Goal: Information Seeking & Learning: Learn about a topic

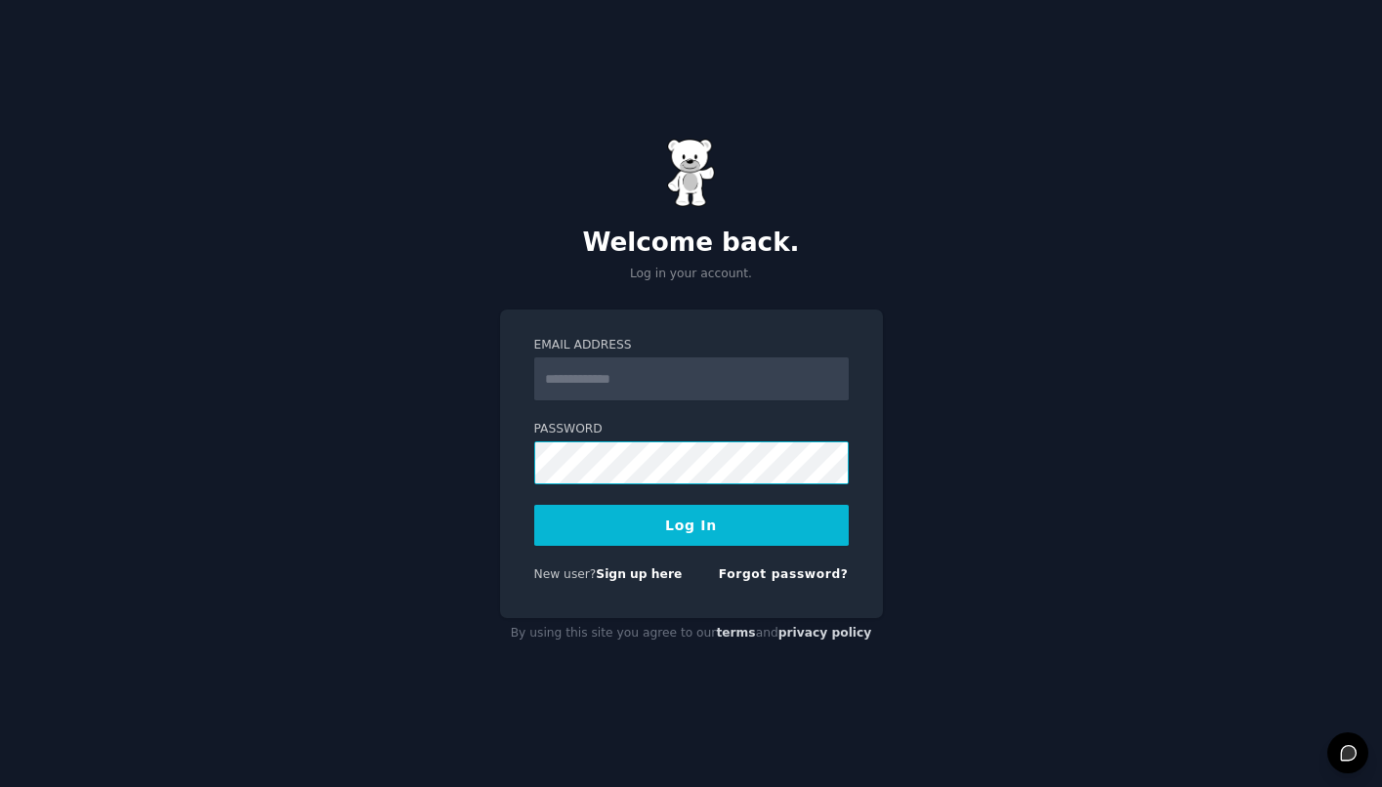
type input "**********"
click at [674, 512] on button "Log In" at bounding box center [691, 525] width 314 height 41
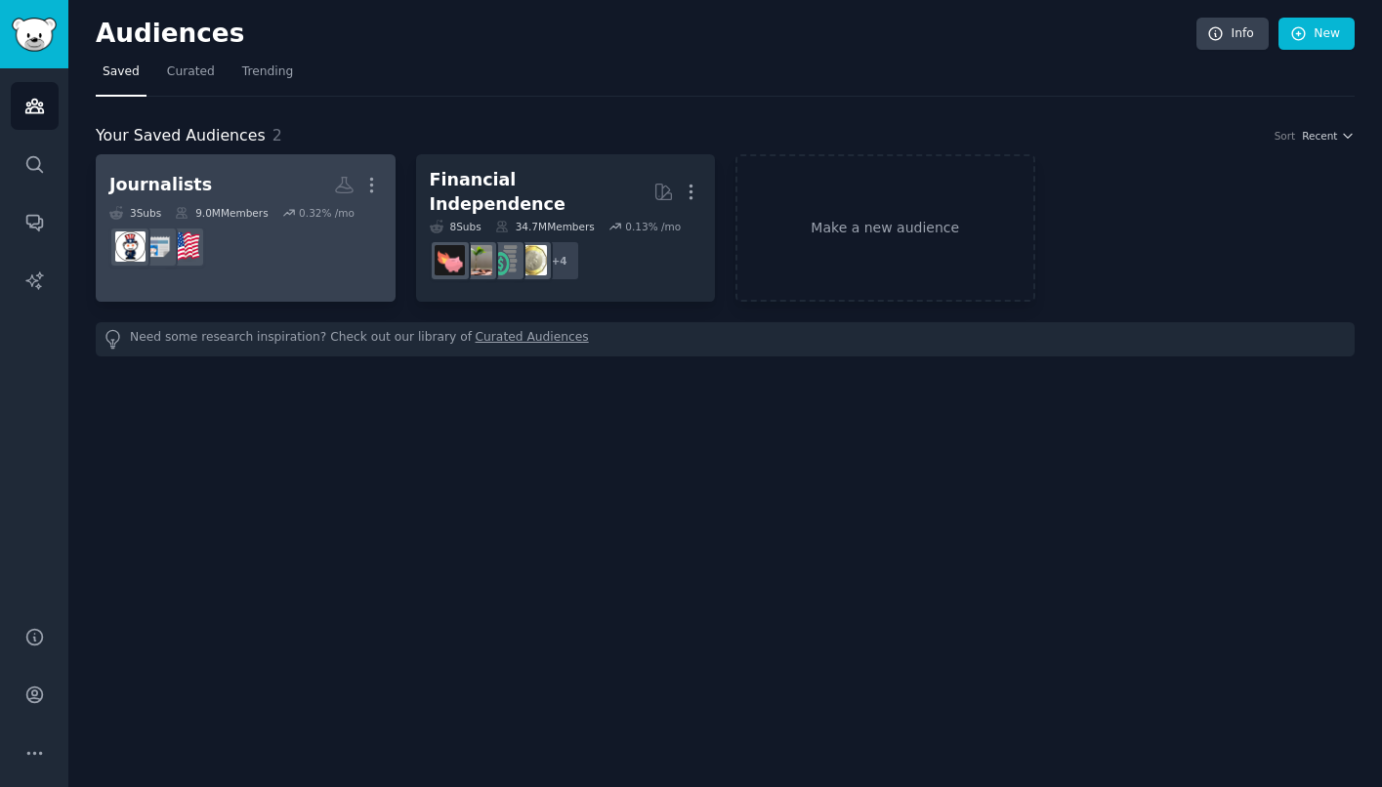
click at [284, 178] on h2 "Journalists Custom Audience More" at bounding box center [245, 185] width 272 height 34
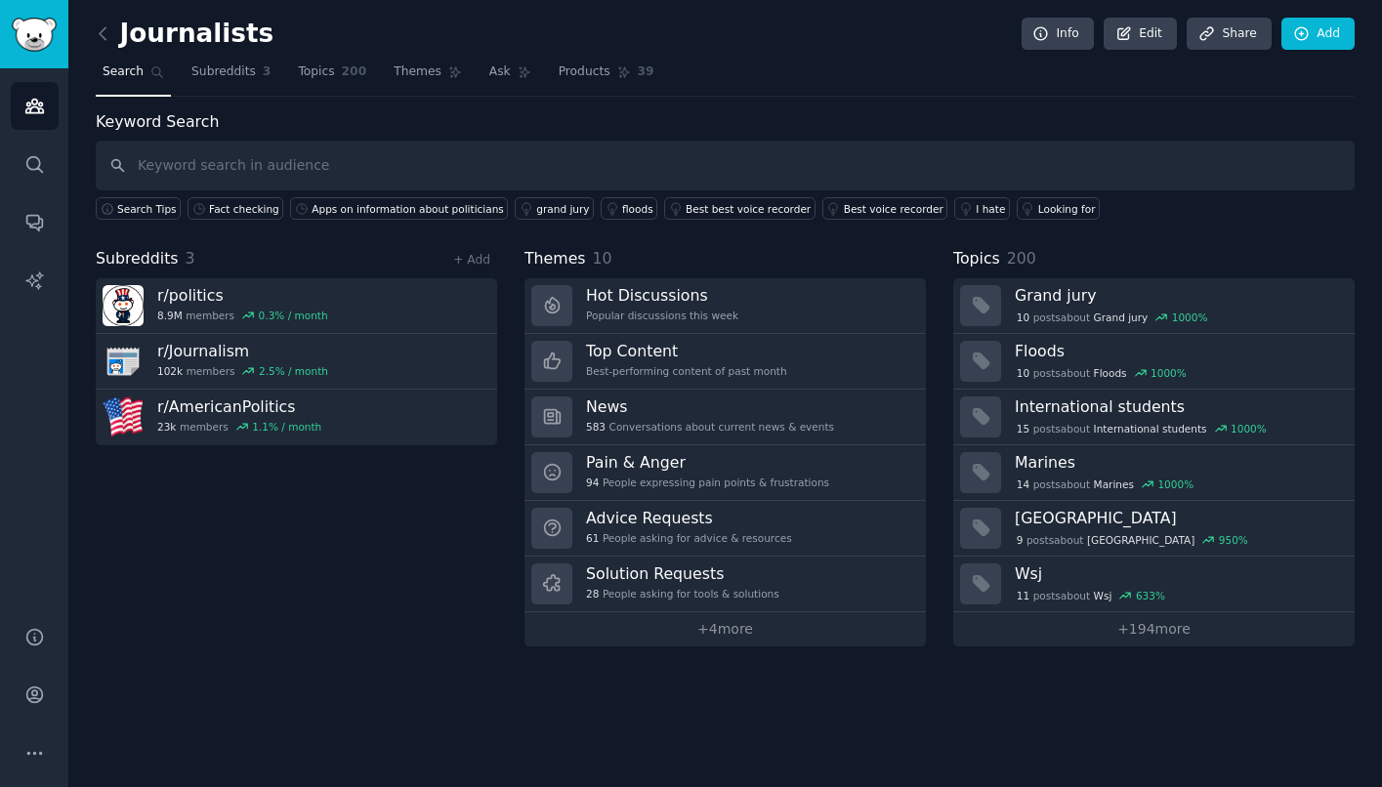
click at [497, 168] on input "text" at bounding box center [725, 166] width 1259 height 50
click at [244, 207] on div "Fact checking" at bounding box center [244, 209] width 70 height 14
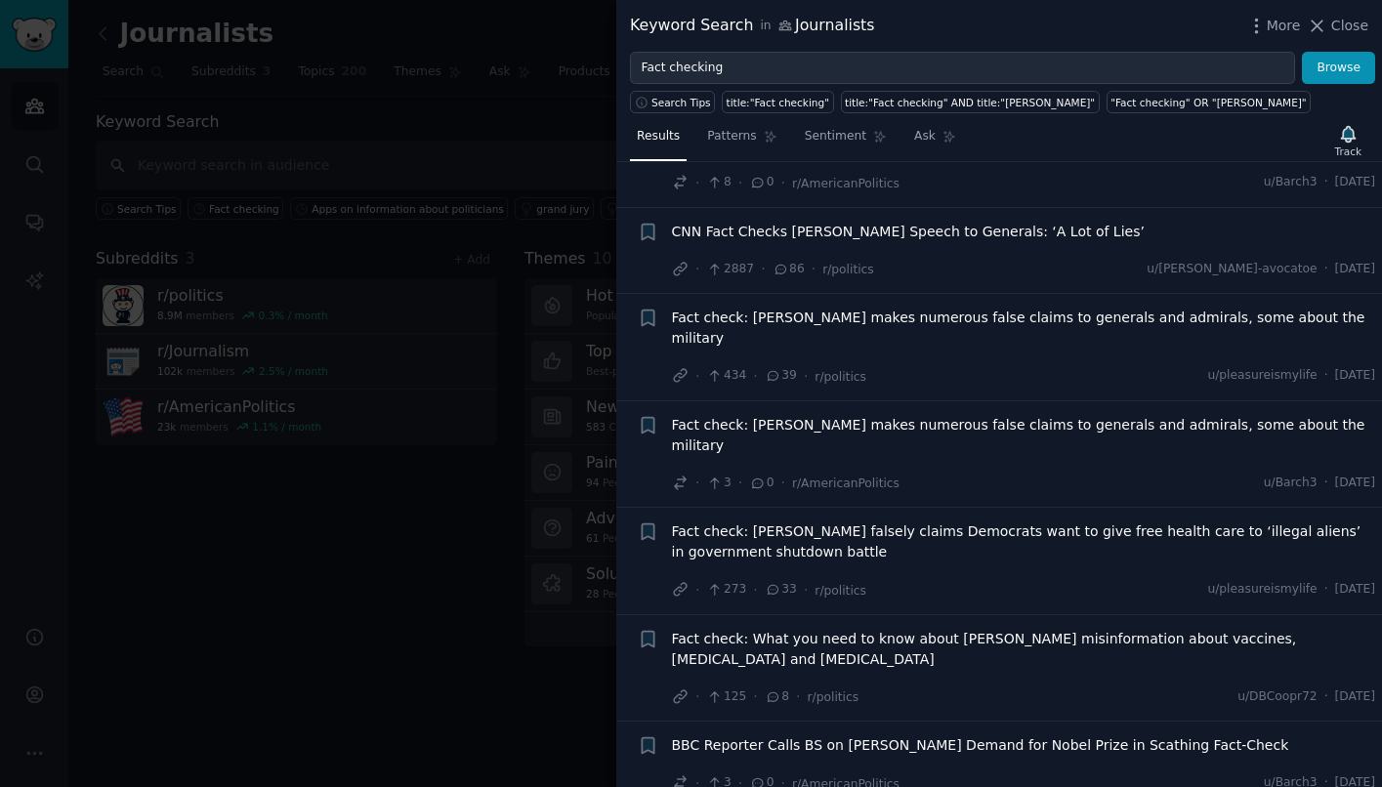
scroll to position [234, 0]
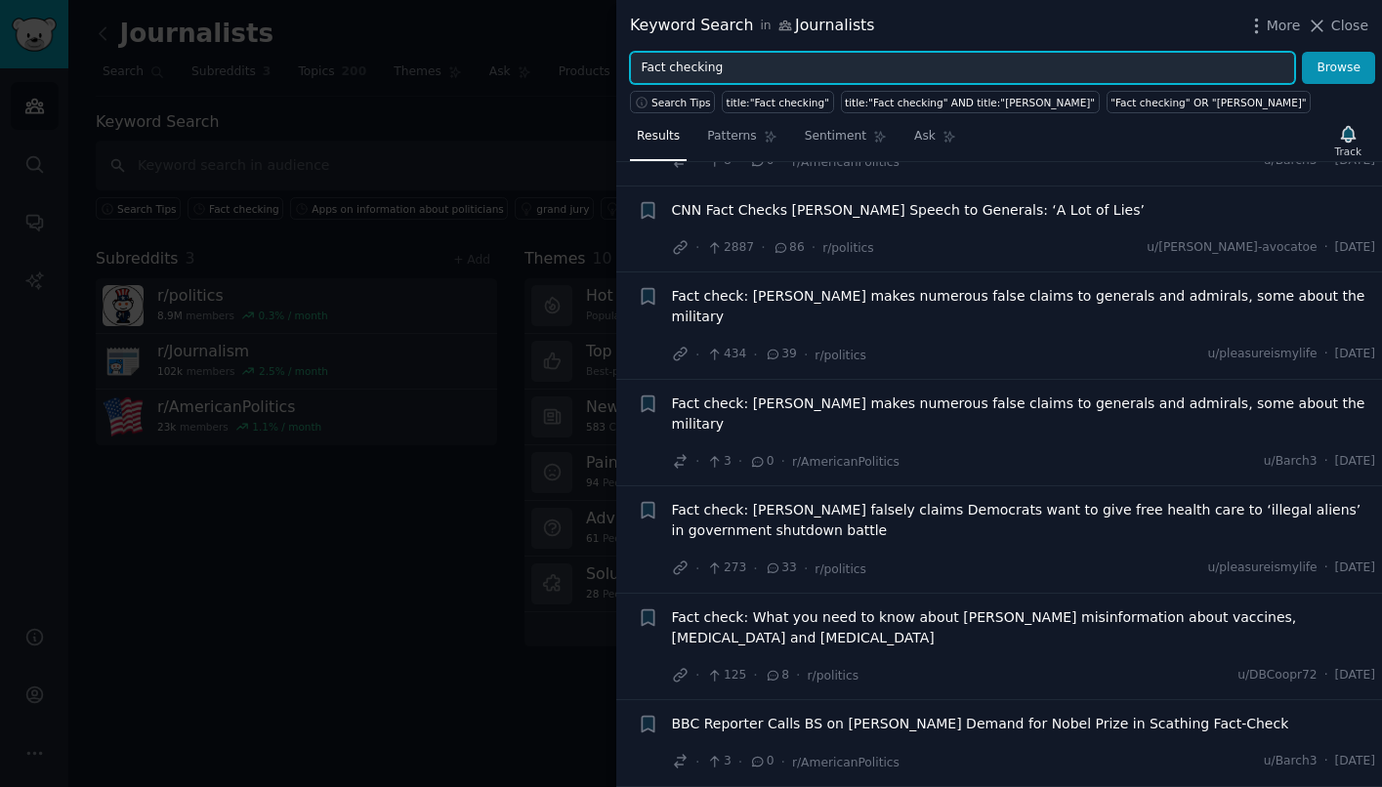
click at [772, 77] on input "Fact checking" at bounding box center [962, 68] width 665 height 33
click at [1302, 52] on button "Browse" at bounding box center [1338, 68] width 73 height 33
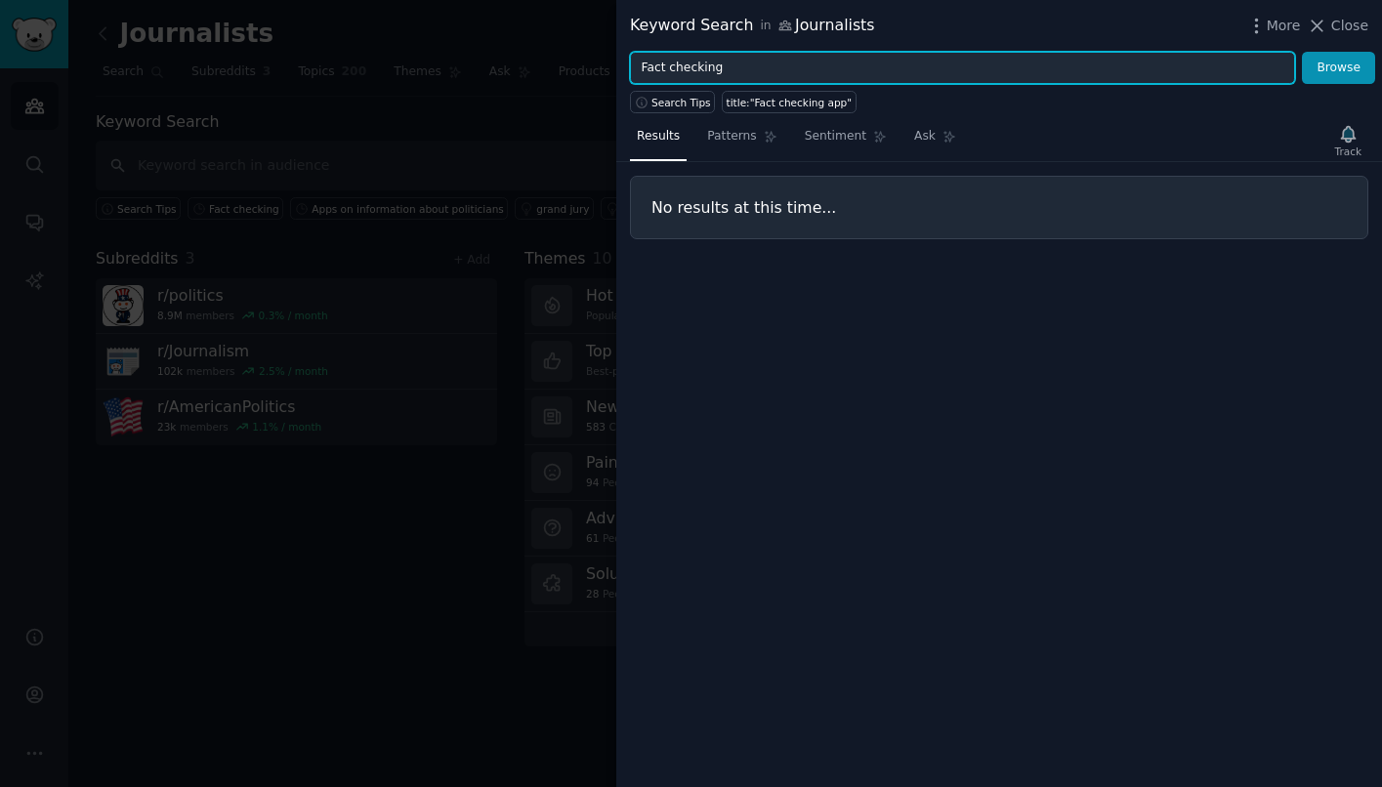
type input "Fact checking"
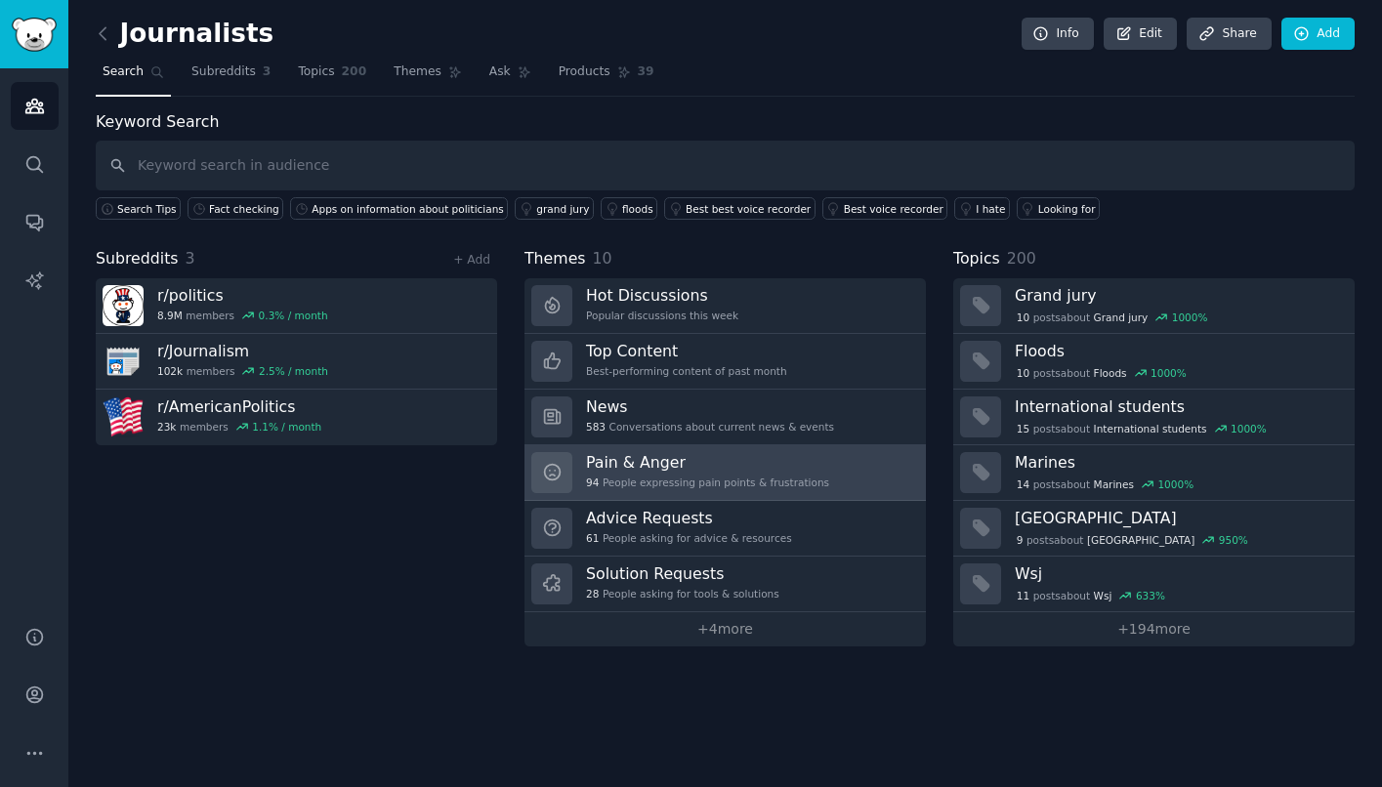
click at [757, 464] on h3 "Pain & Anger" at bounding box center [707, 462] width 243 height 21
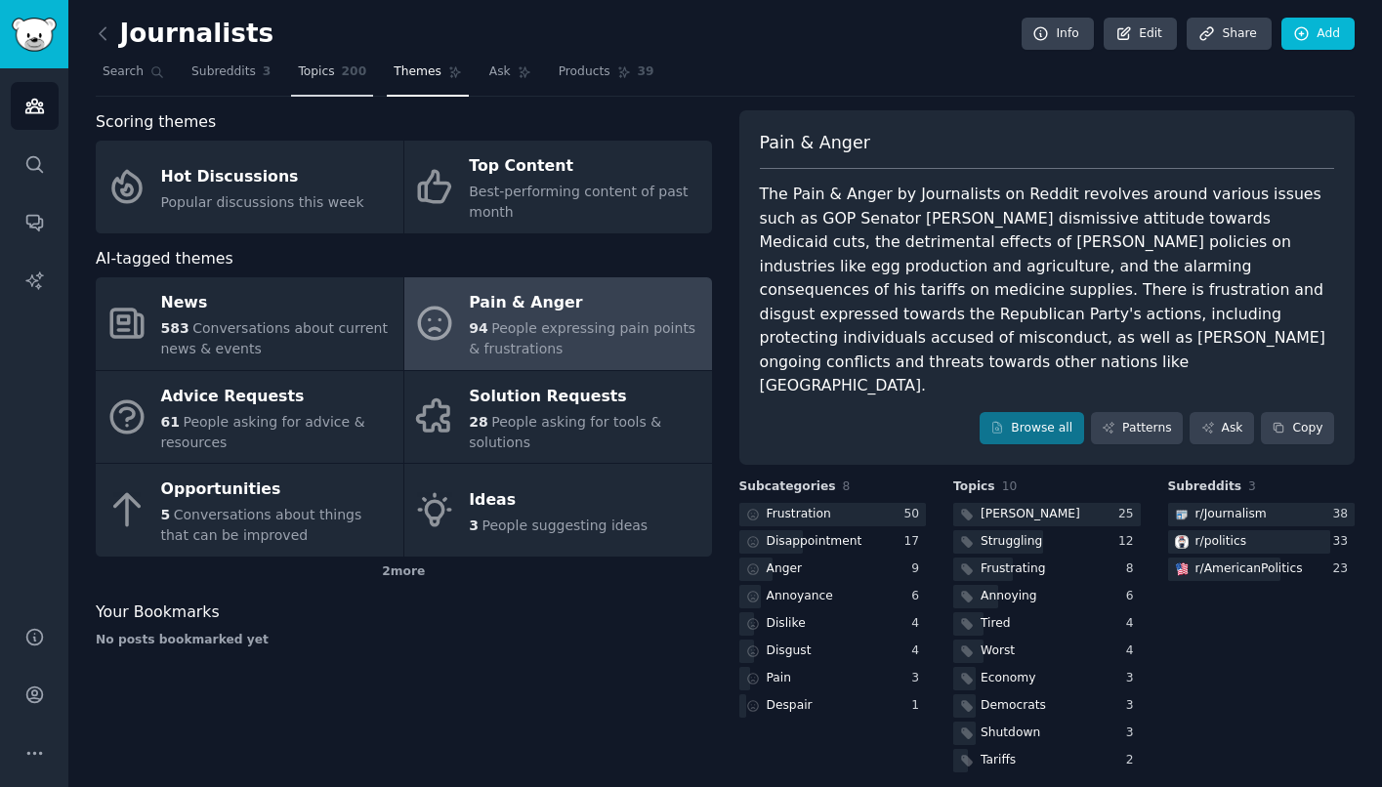
click at [319, 75] on span "Topics" at bounding box center [316, 72] width 36 height 18
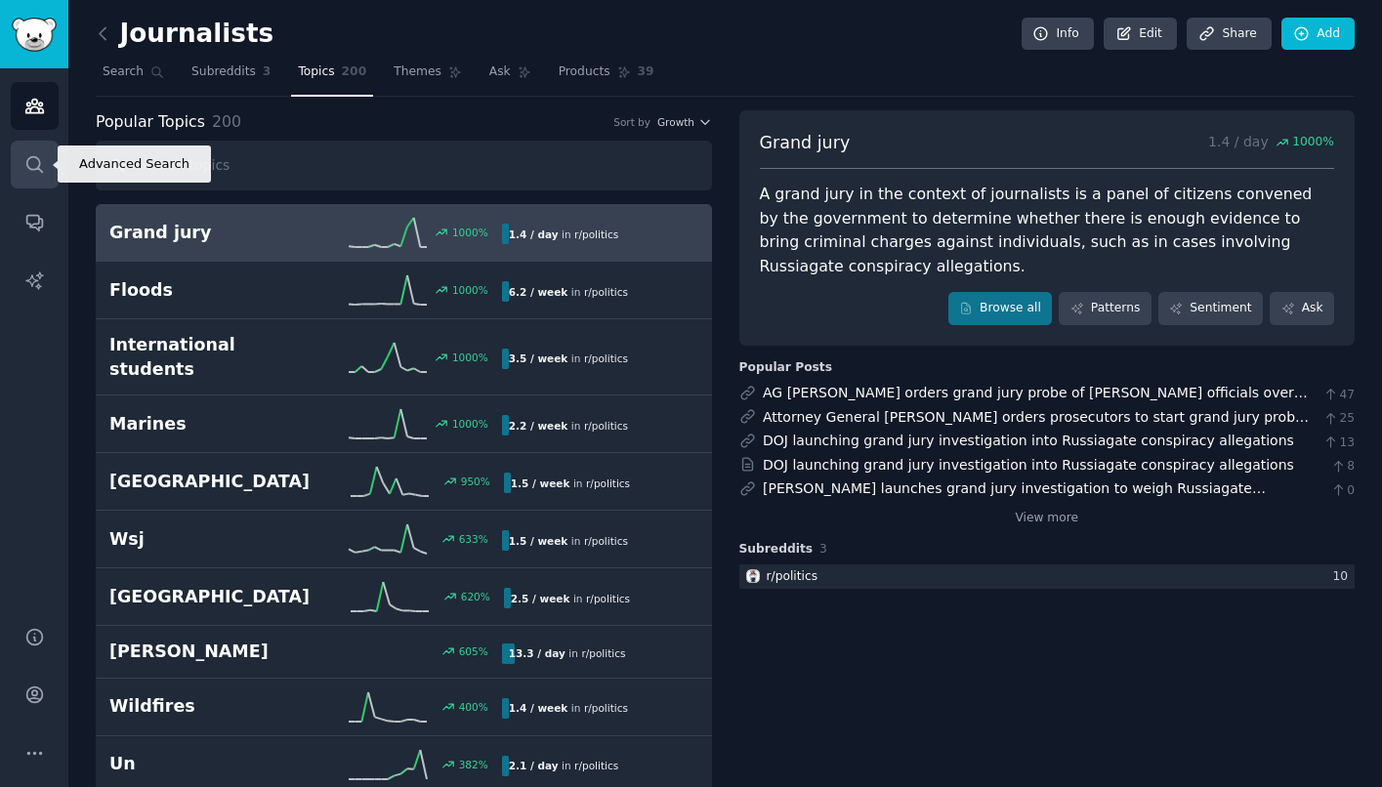
click at [45, 179] on link "Search" at bounding box center [35, 165] width 48 height 48
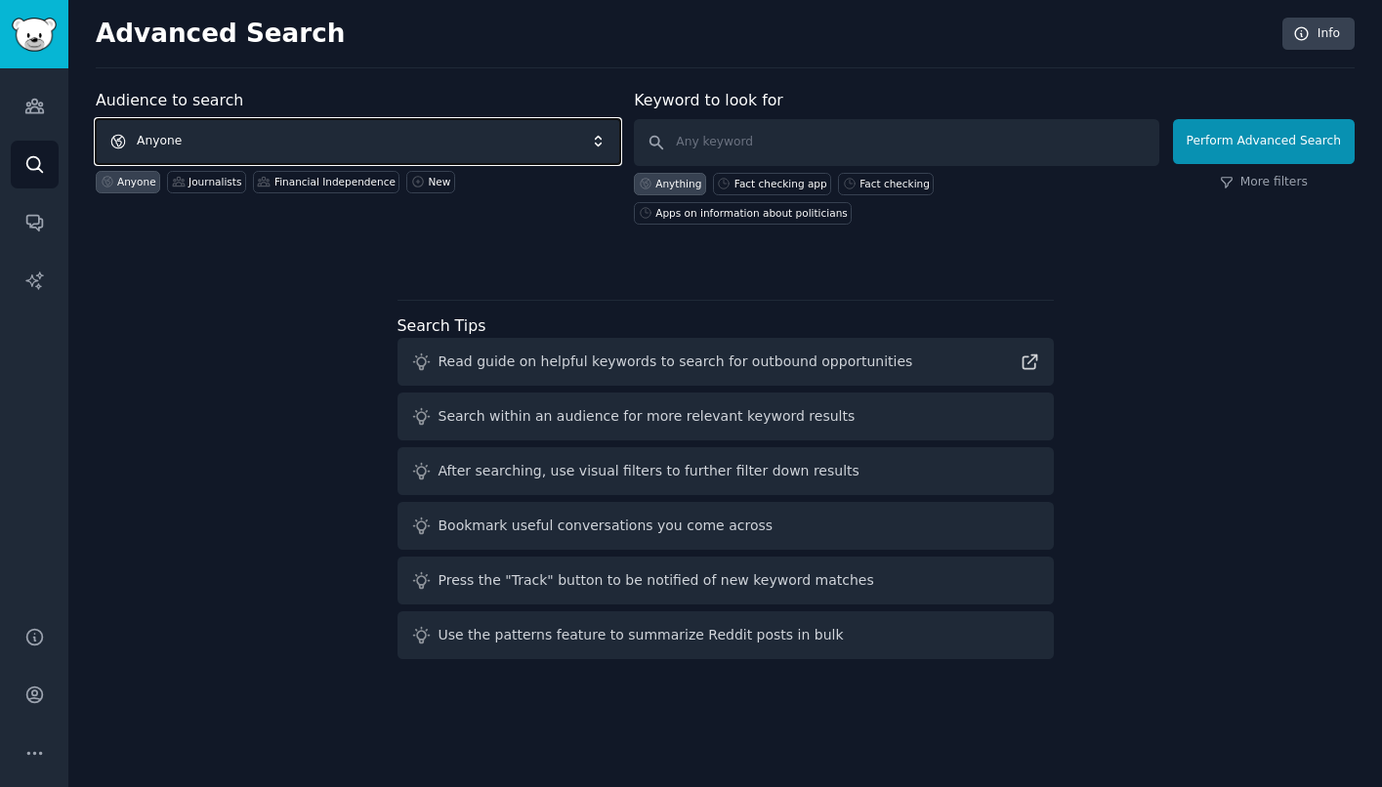
click at [511, 140] on span "Anyone" at bounding box center [358, 141] width 524 height 45
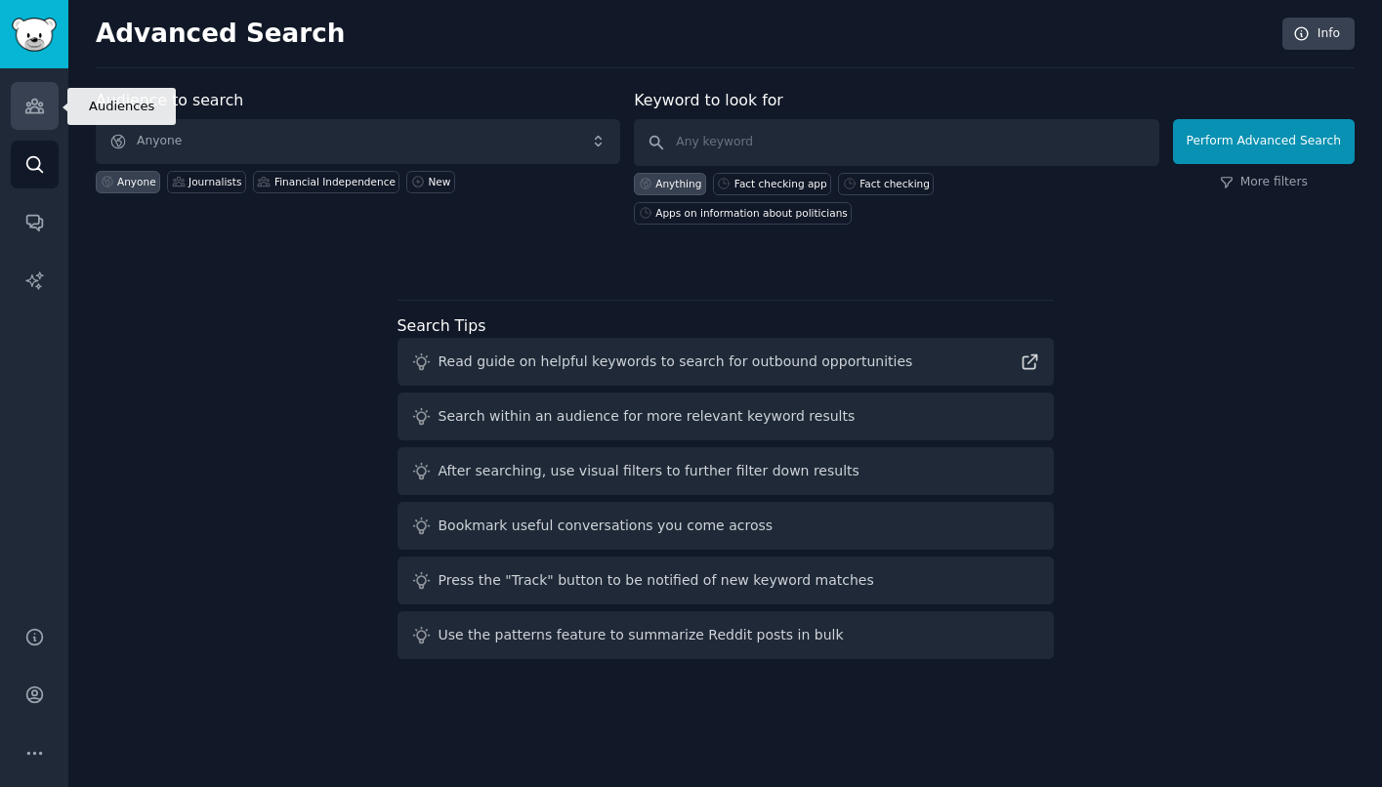
click at [46, 105] on link "Audiences" at bounding box center [35, 106] width 48 height 48
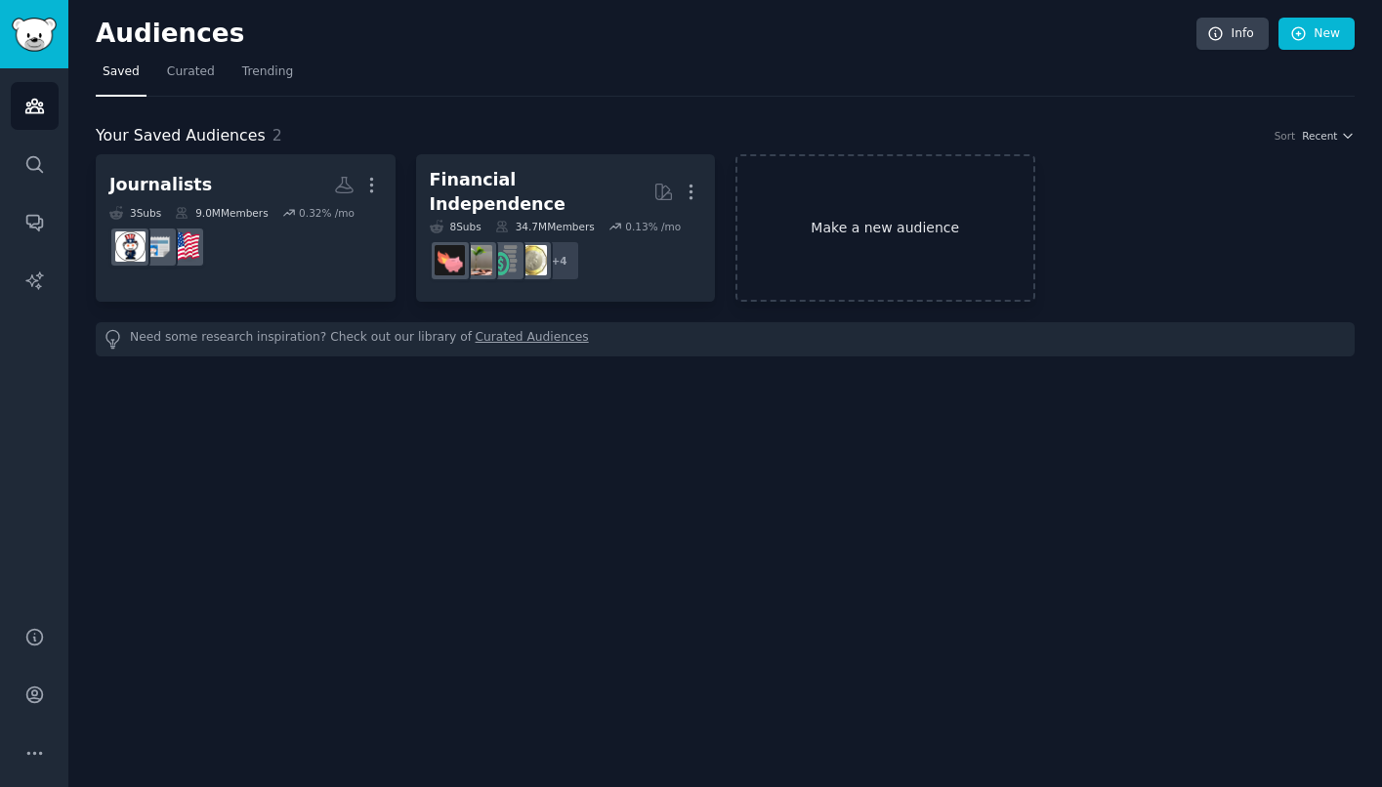
click at [877, 236] on link "Make a new audience" at bounding box center [885, 227] width 300 height 147
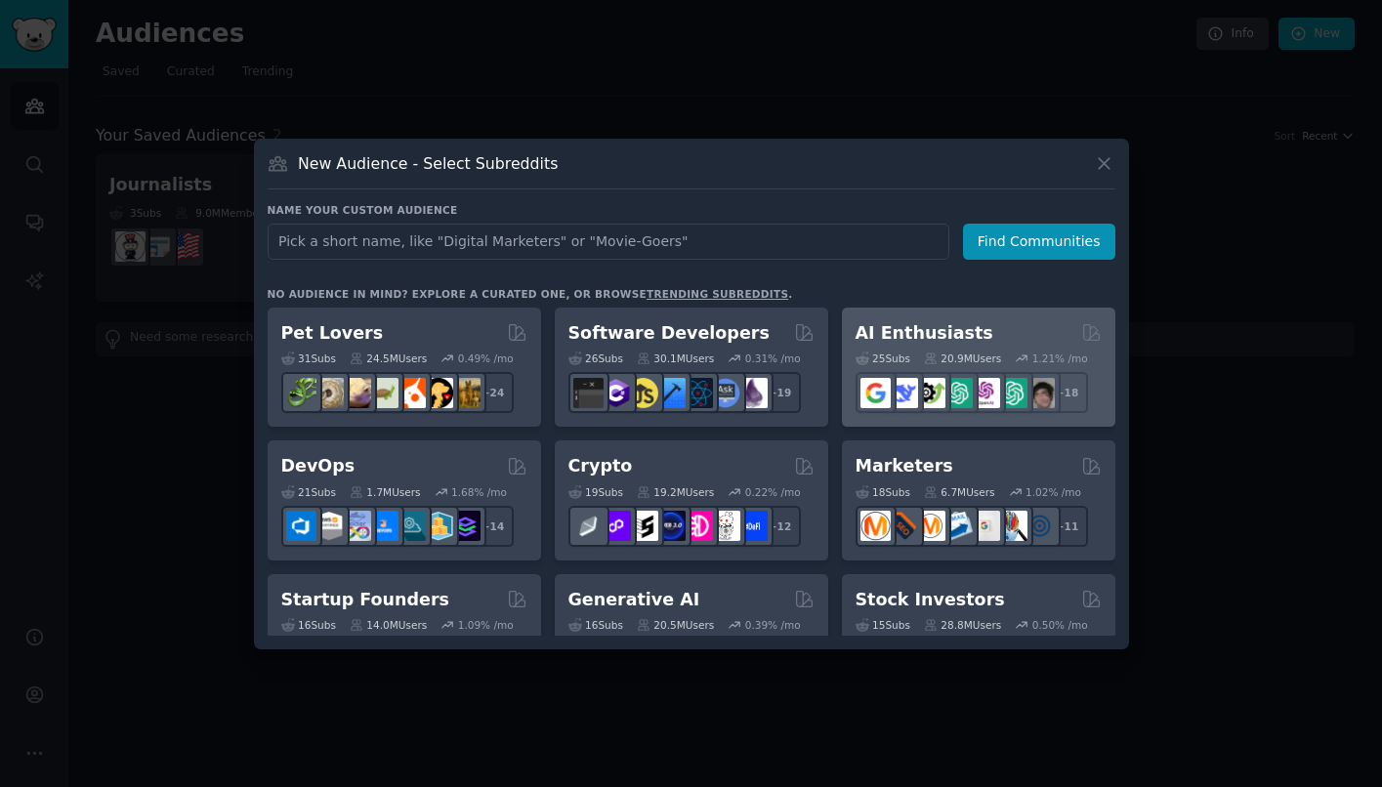
click at [920, 314] on div "AI Enthusiasts 25 Sub s 20.9M Users 1.21 % /mo + 18" at bounding box center [978, 368] width 273 height 120
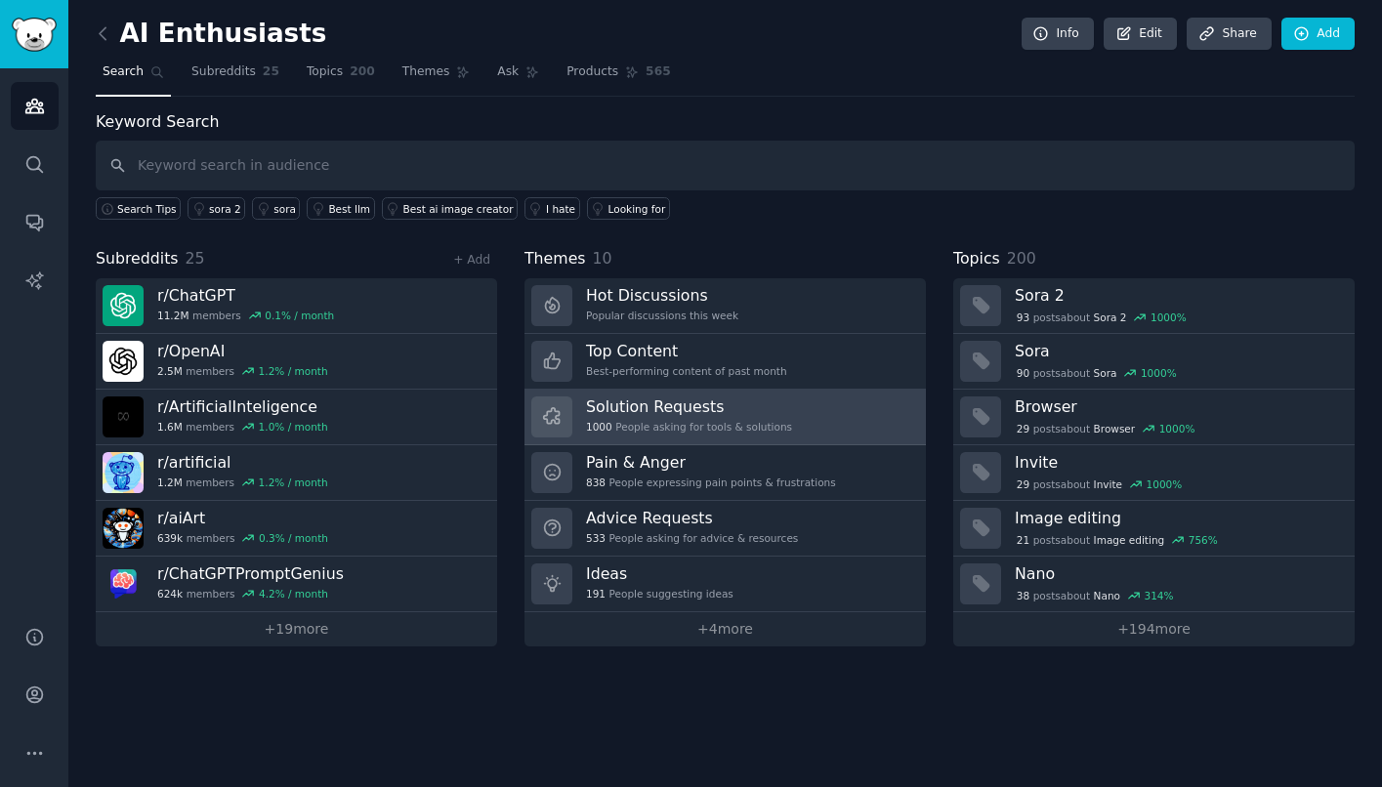
click at [664, 401] on h3 "Solution Requests" at bounding box center [689, 406] width 206 height 21
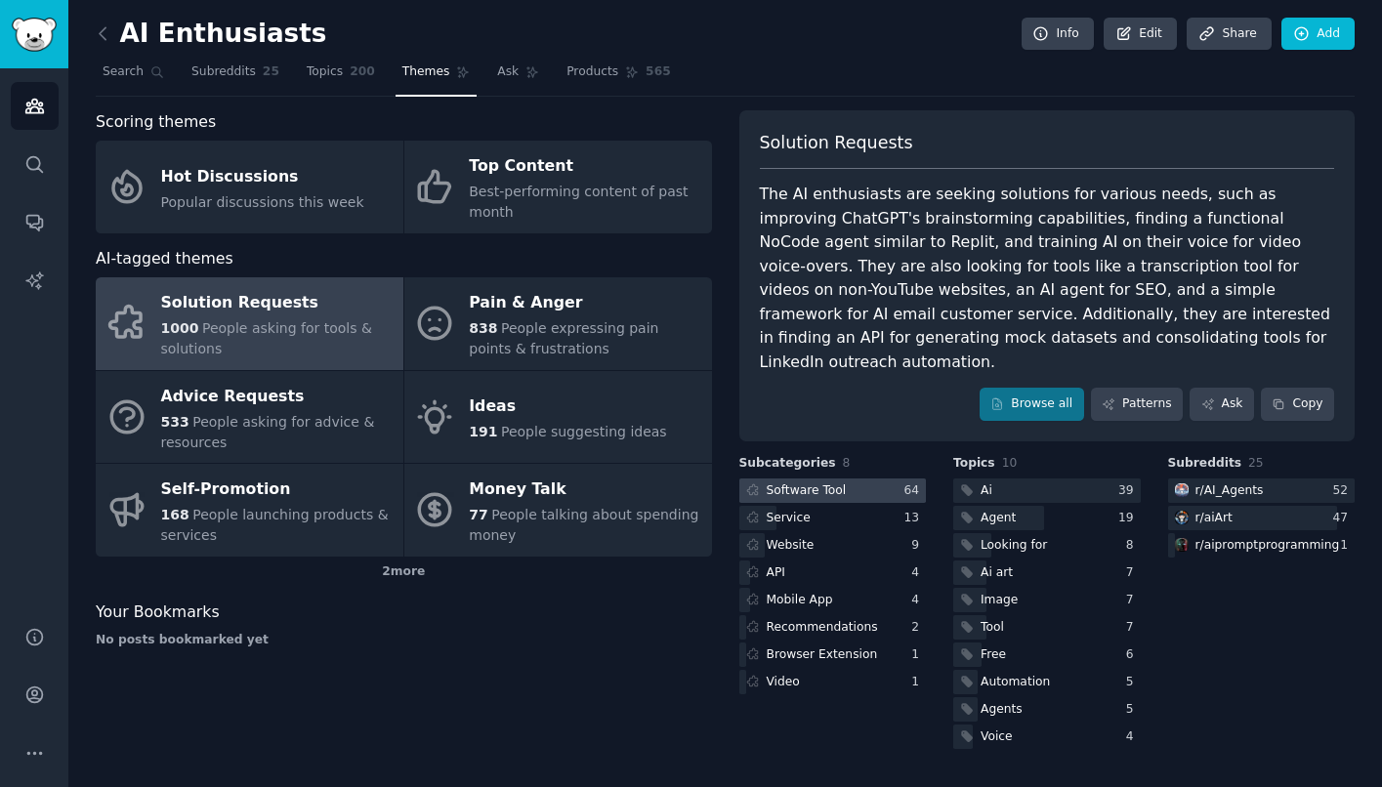
click at [826, 482] on div "Software Tool" at bounding box center [807, 491] width 80 height 18
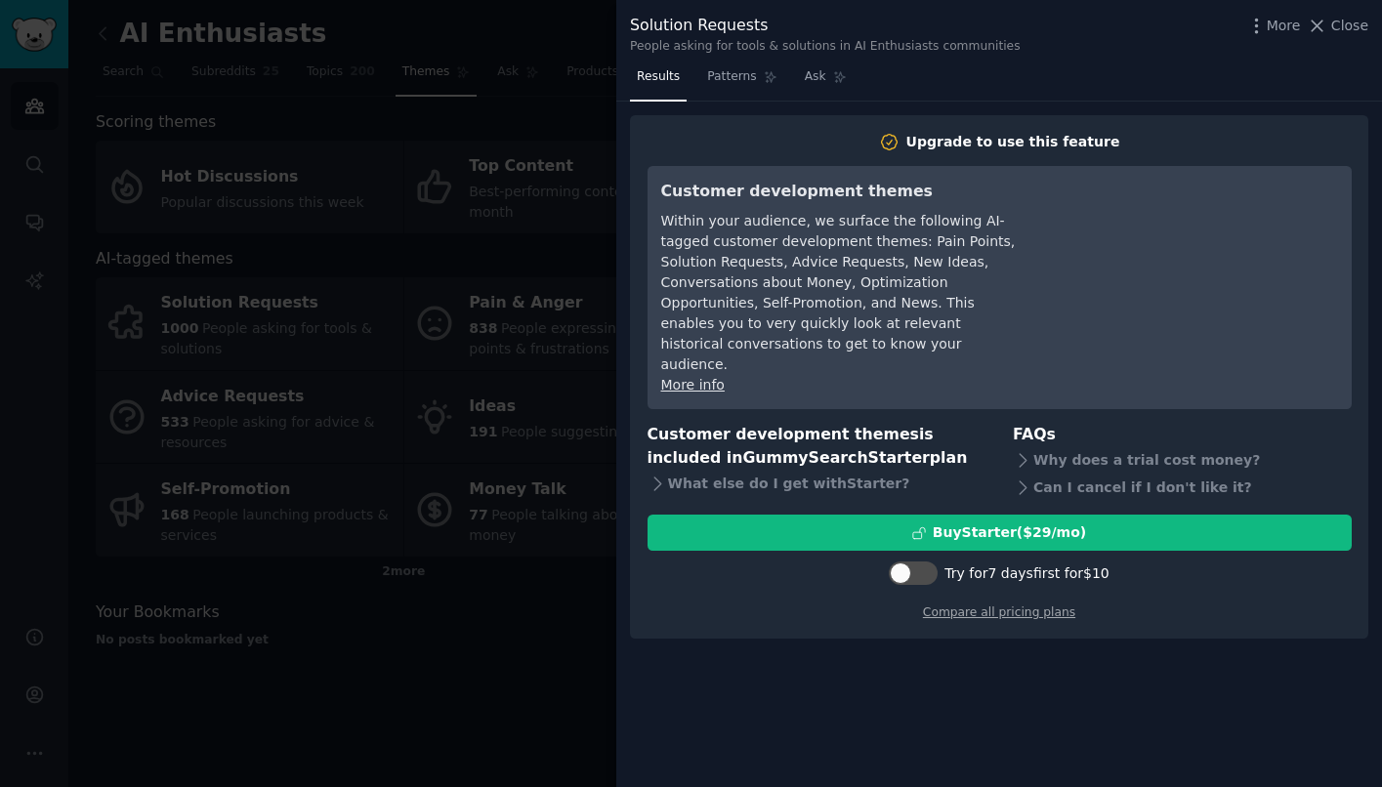
click at [541, 325] on div at bounding box center [691, 393] width 1382 height 787
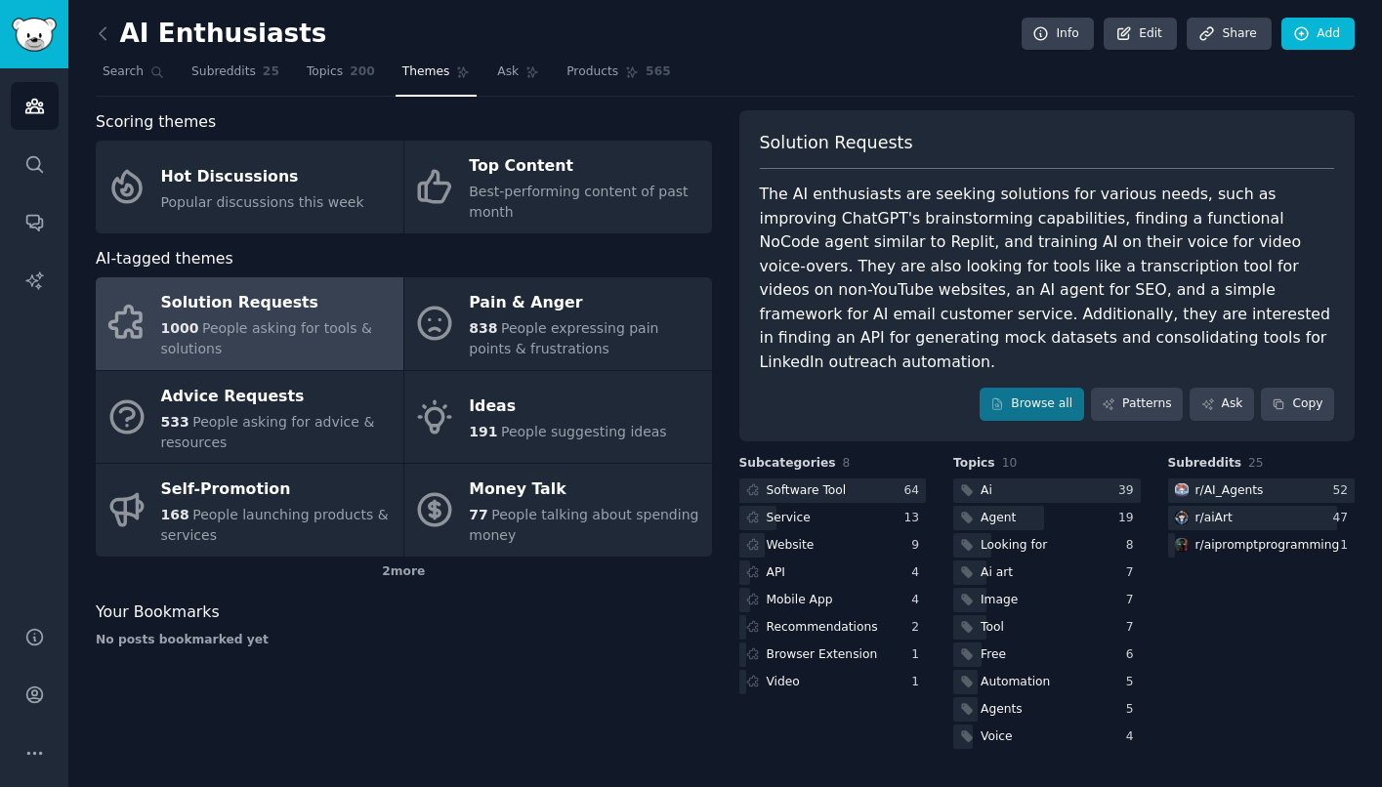
click at [468, 273] on div "AI-tagged themes Solution Requests 1000 People asking for tools & solutions Pai…" at bounding box center [404, 417] width 616 height 341
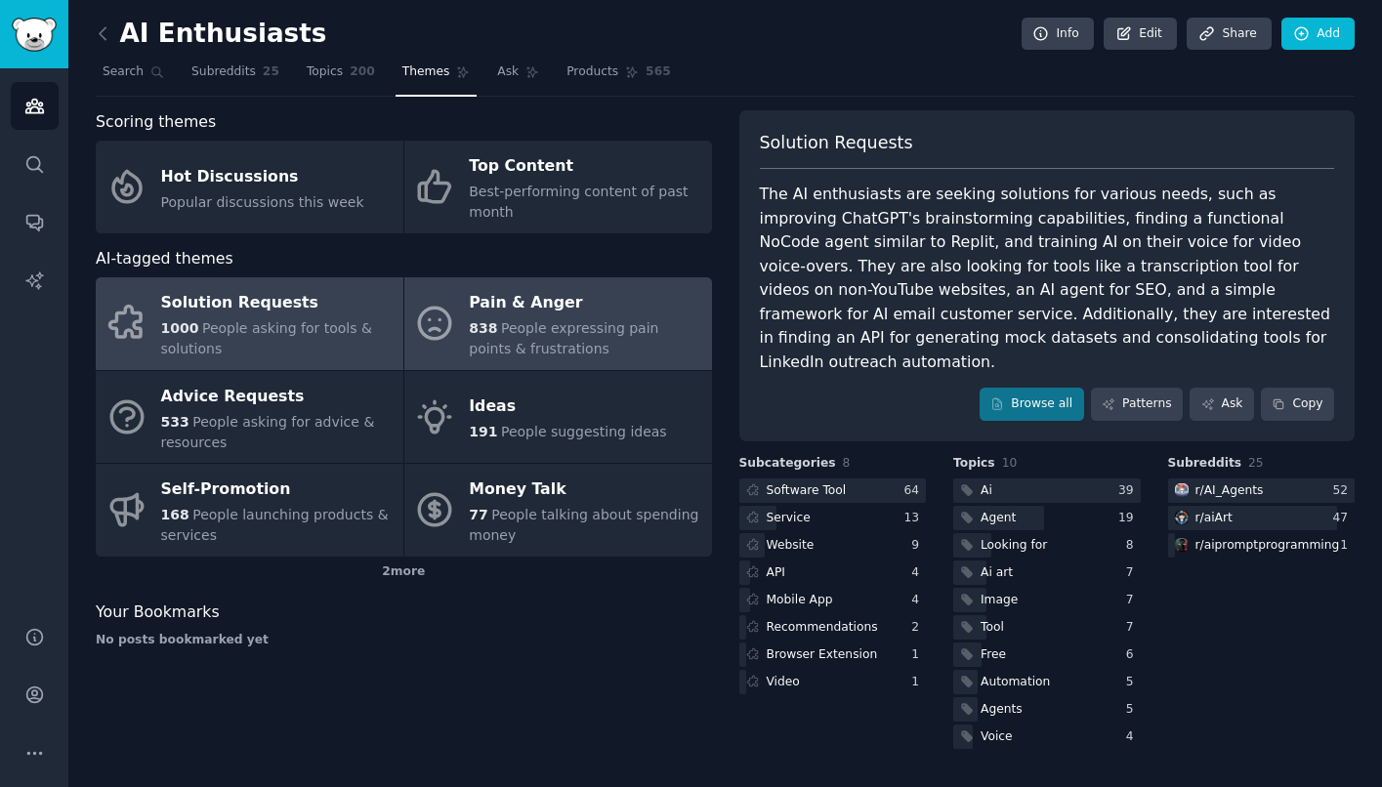
click at [469, 298] on div "Pain & Anger" at bounding box center [585, 303] width 232 height 31
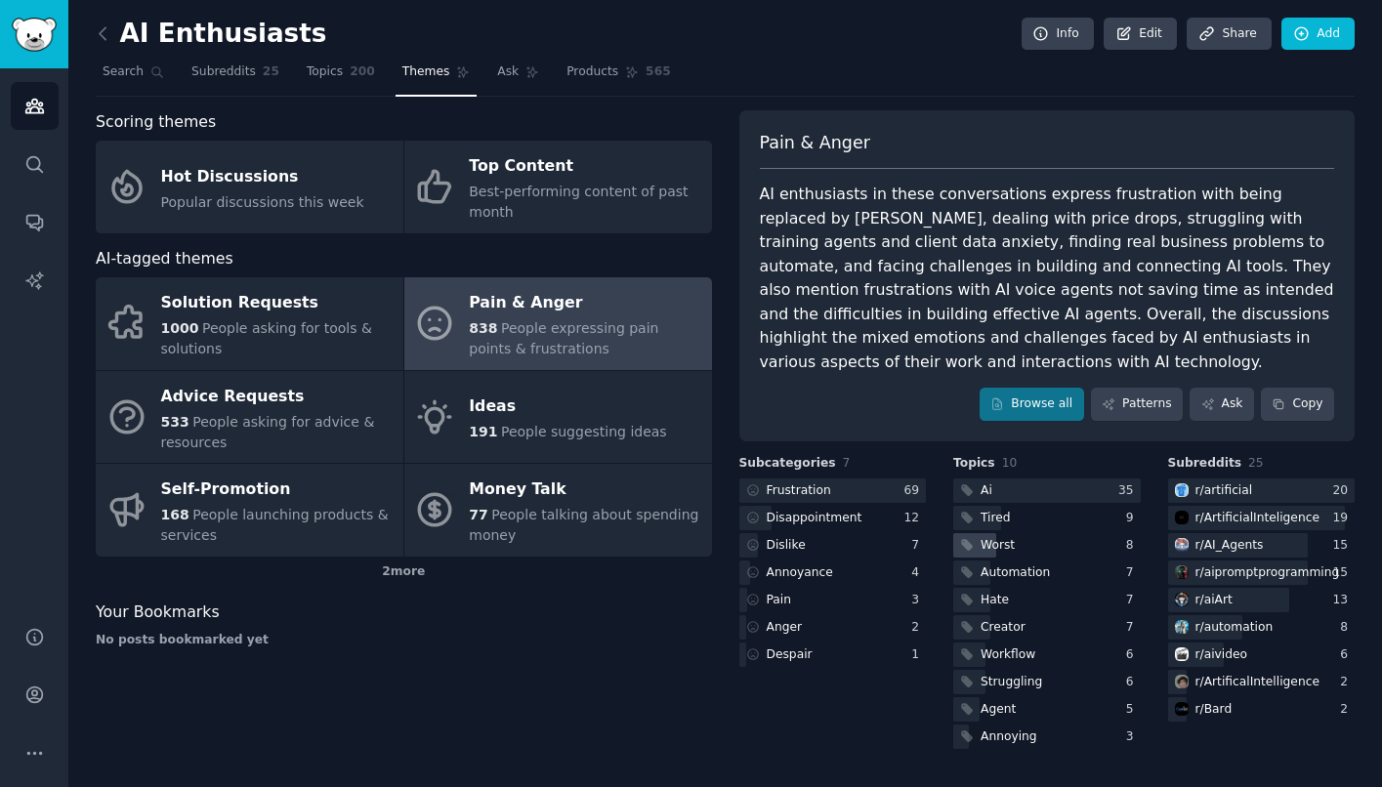
click at [997, 537] on div "Worst" at bounding box center [997, 546] width 34 height 18
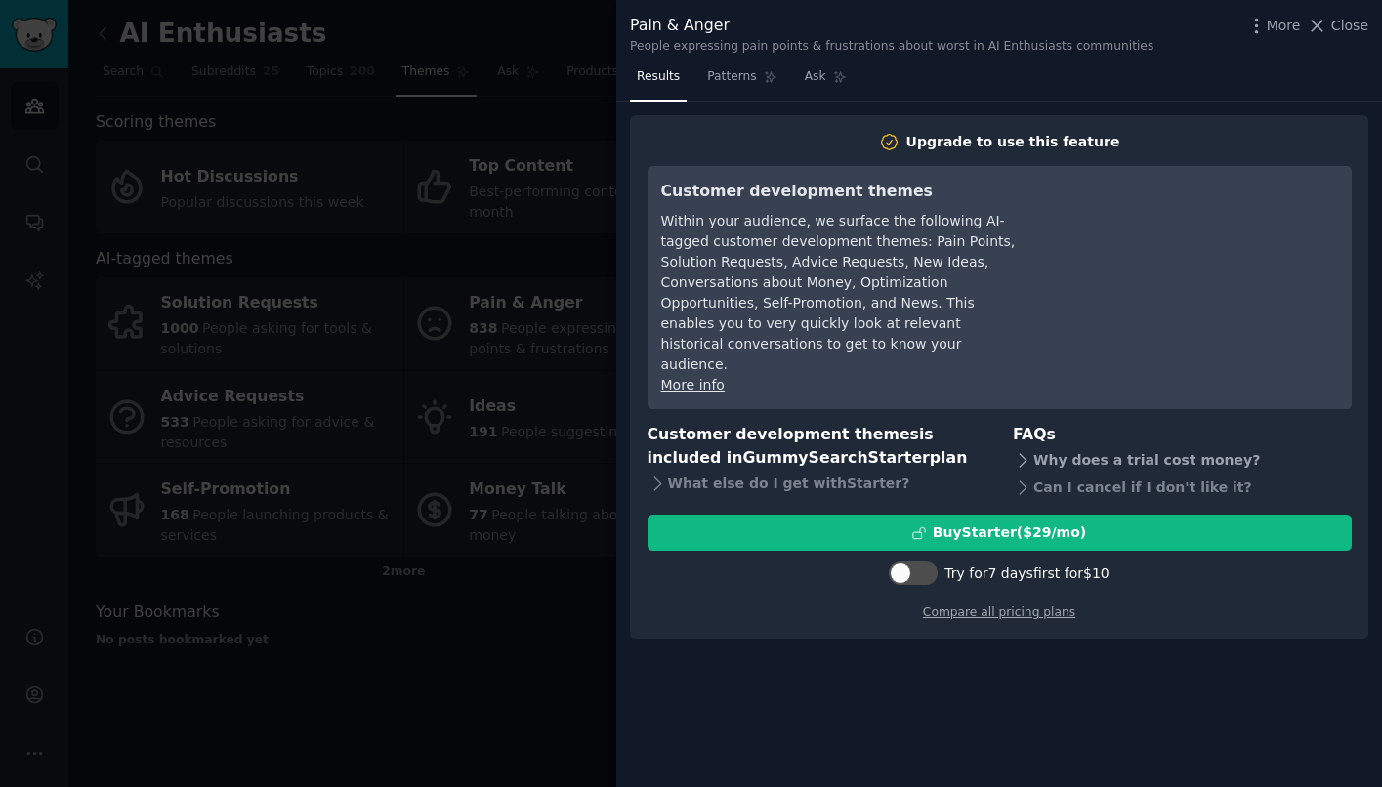
click at [1019, 450] on icon at bounding box center [1023, 460] width 21 height 21
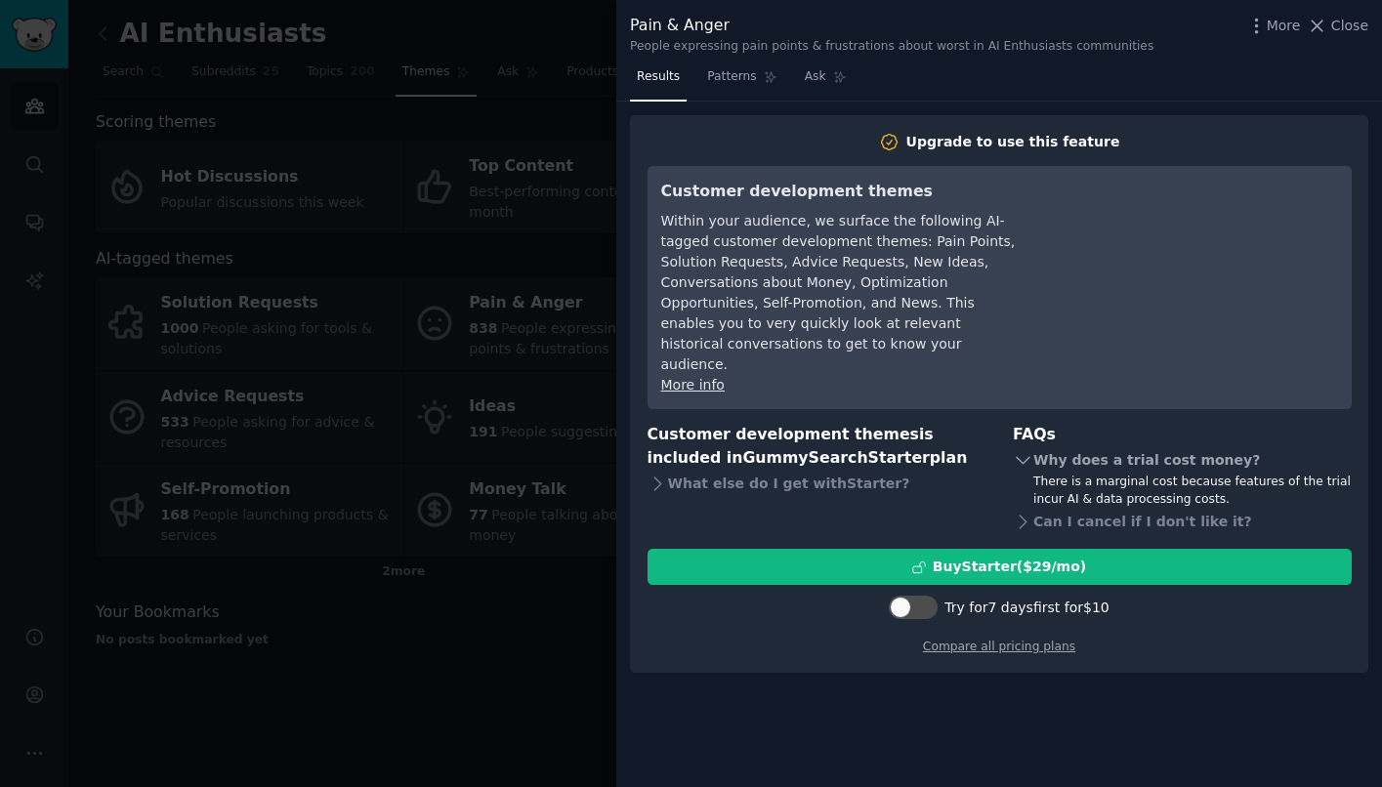
click at [1019, 450] on icon at bounding box center [1023, 460] width 21 height 21
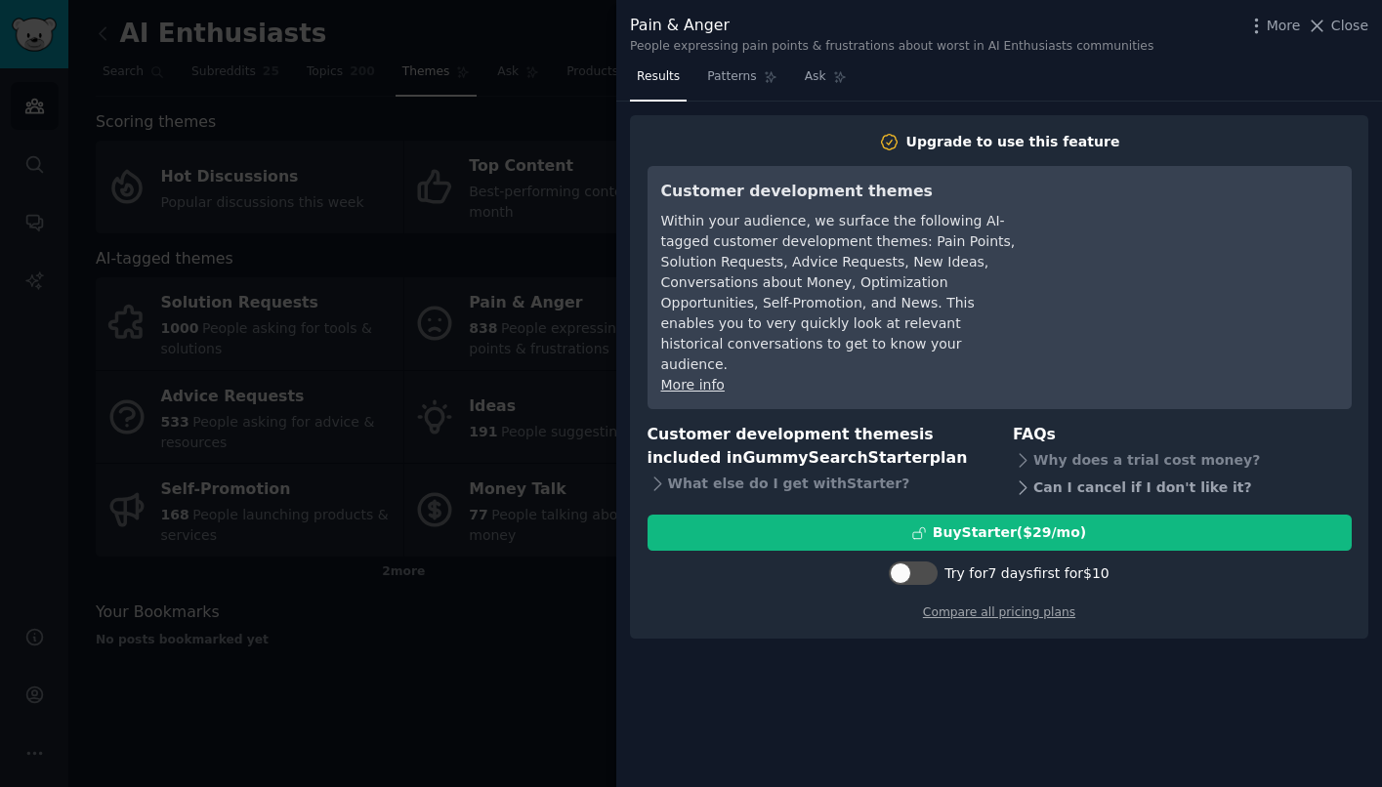
click at [1030, 478] on icon at bounding box center [1023, 488] width 21 height 21
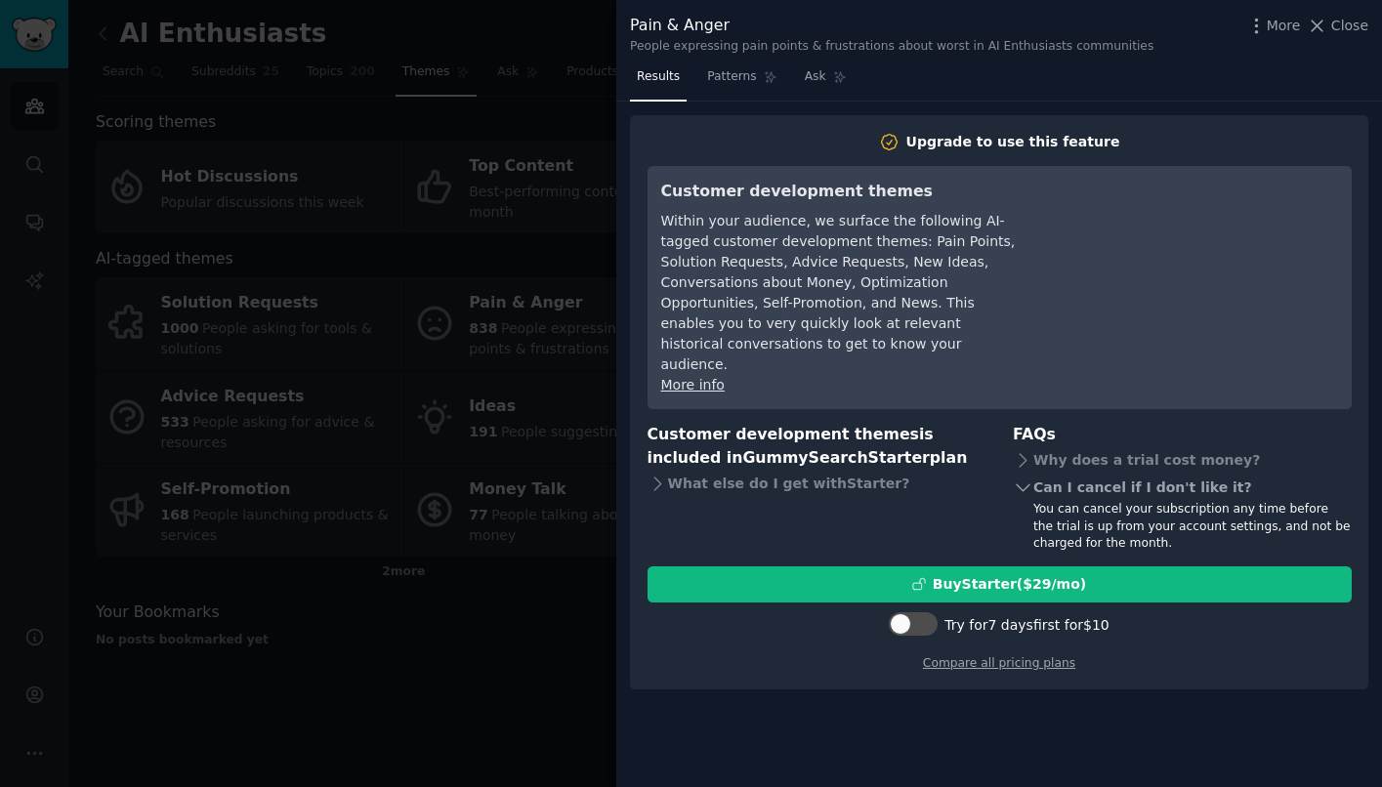
click at [1030, 478] on icon at bounding box center [1023, 488] width 21 height 21
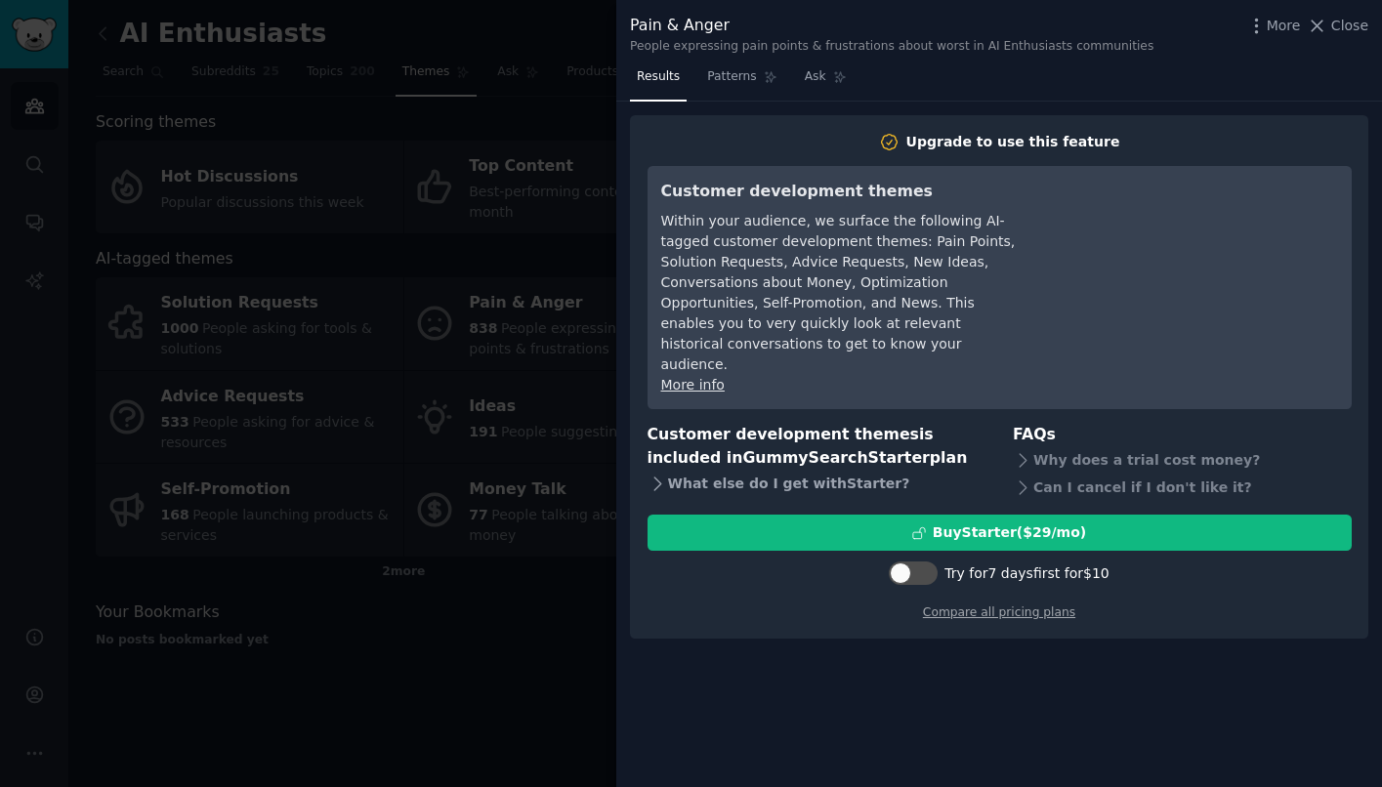
click at [685, 471] on div "What else do I get with Starter ?" at bounding box center [816, 484] width 339 height 27
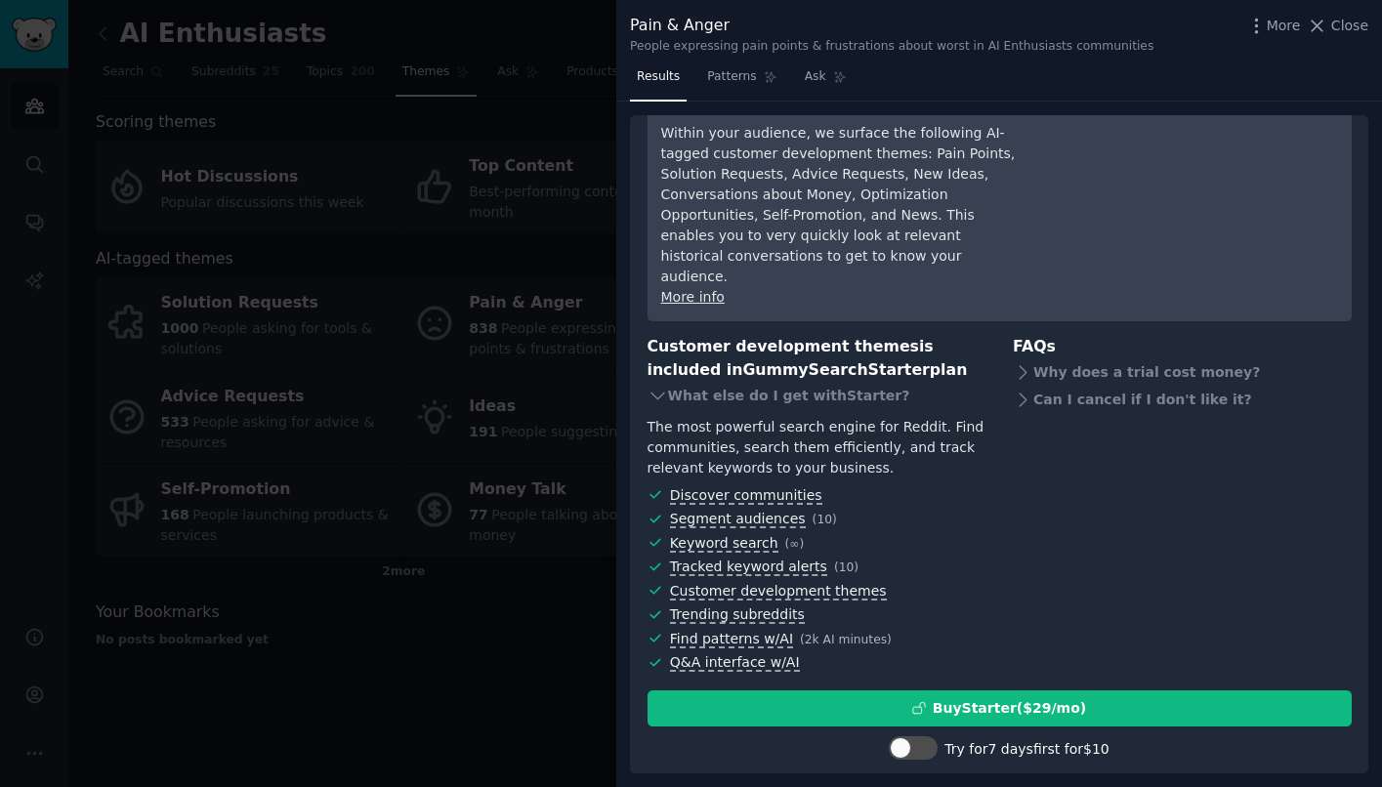
scroll to position [106, 0]
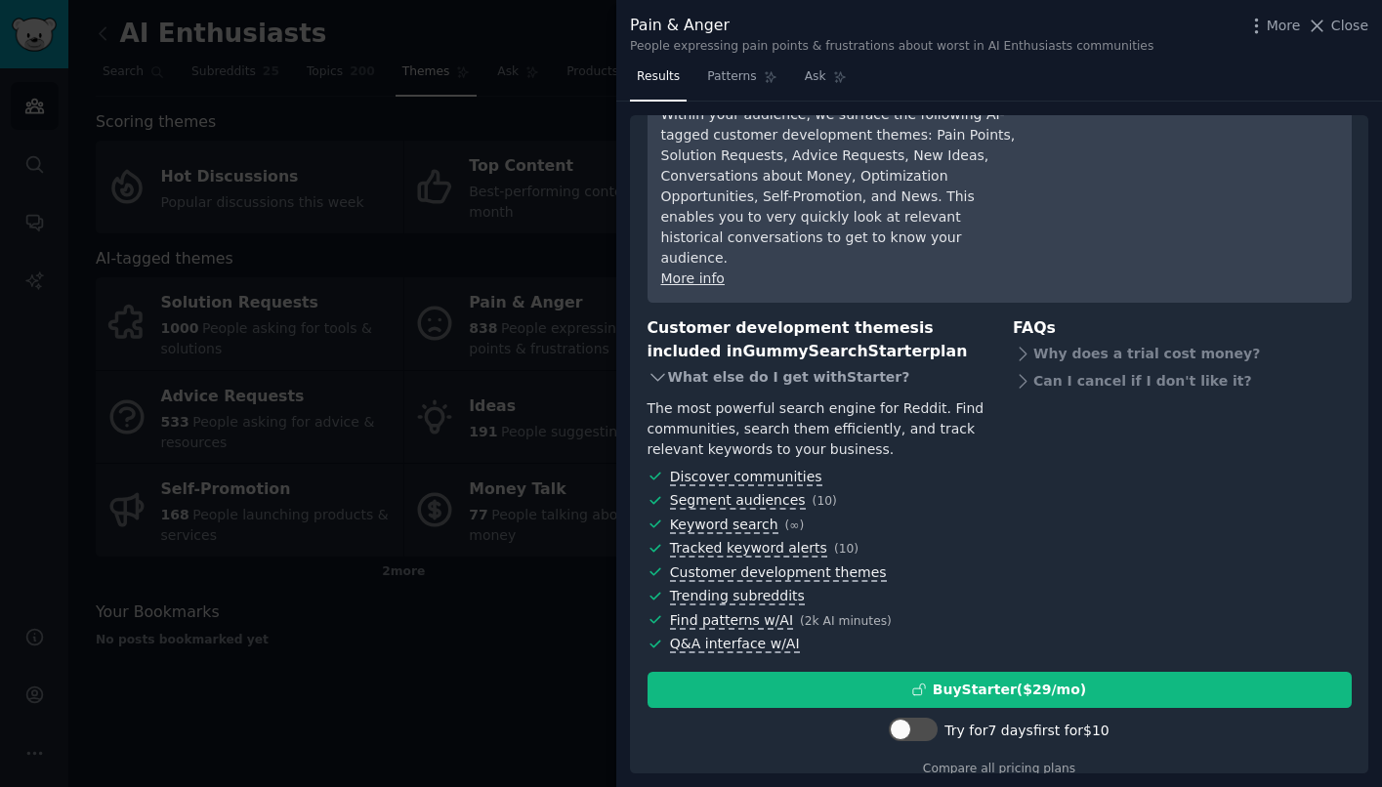
click at [652, 367] on icon at bounding box center [657, 377] width 21 height 21
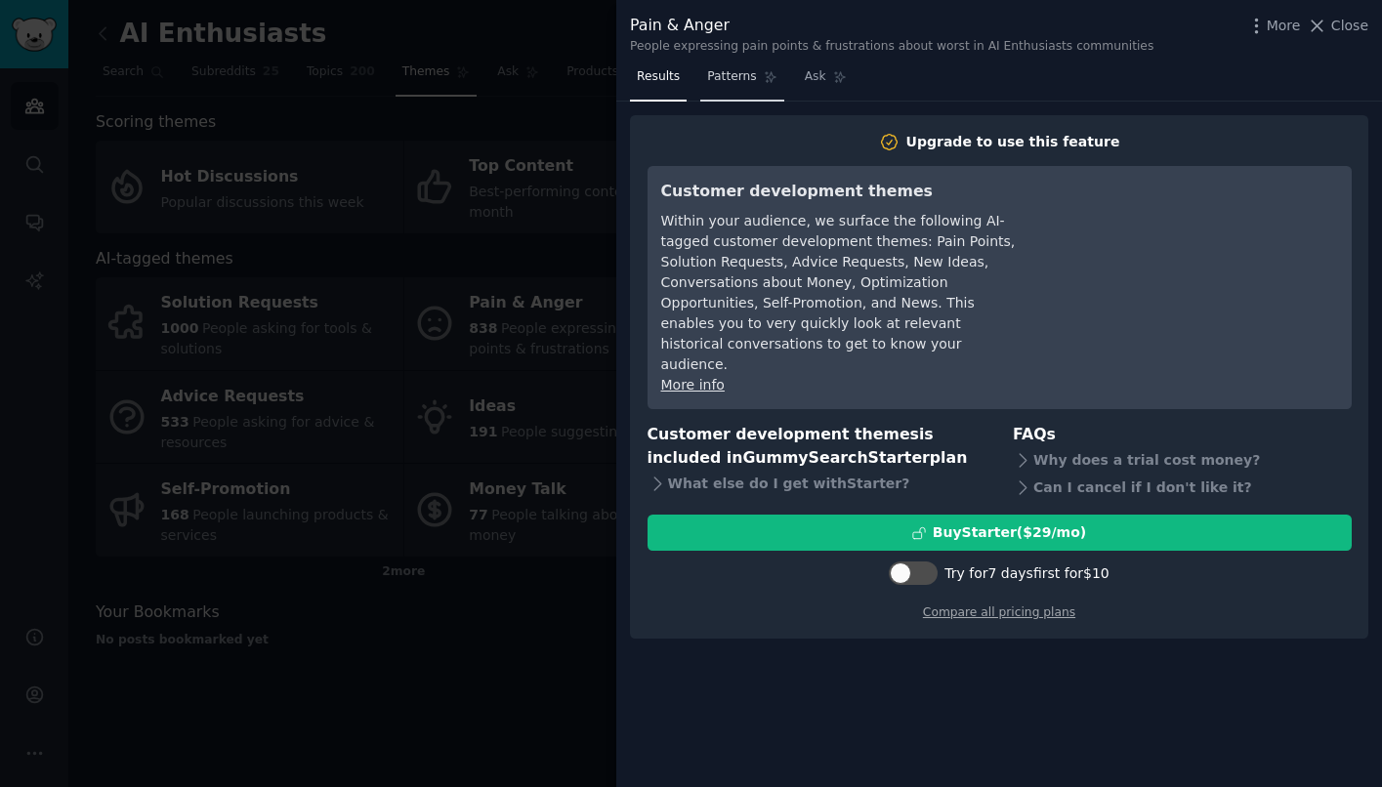
click at [727, 76] on span "Patterns" at bounding box center [731, 77] width 49 height 18
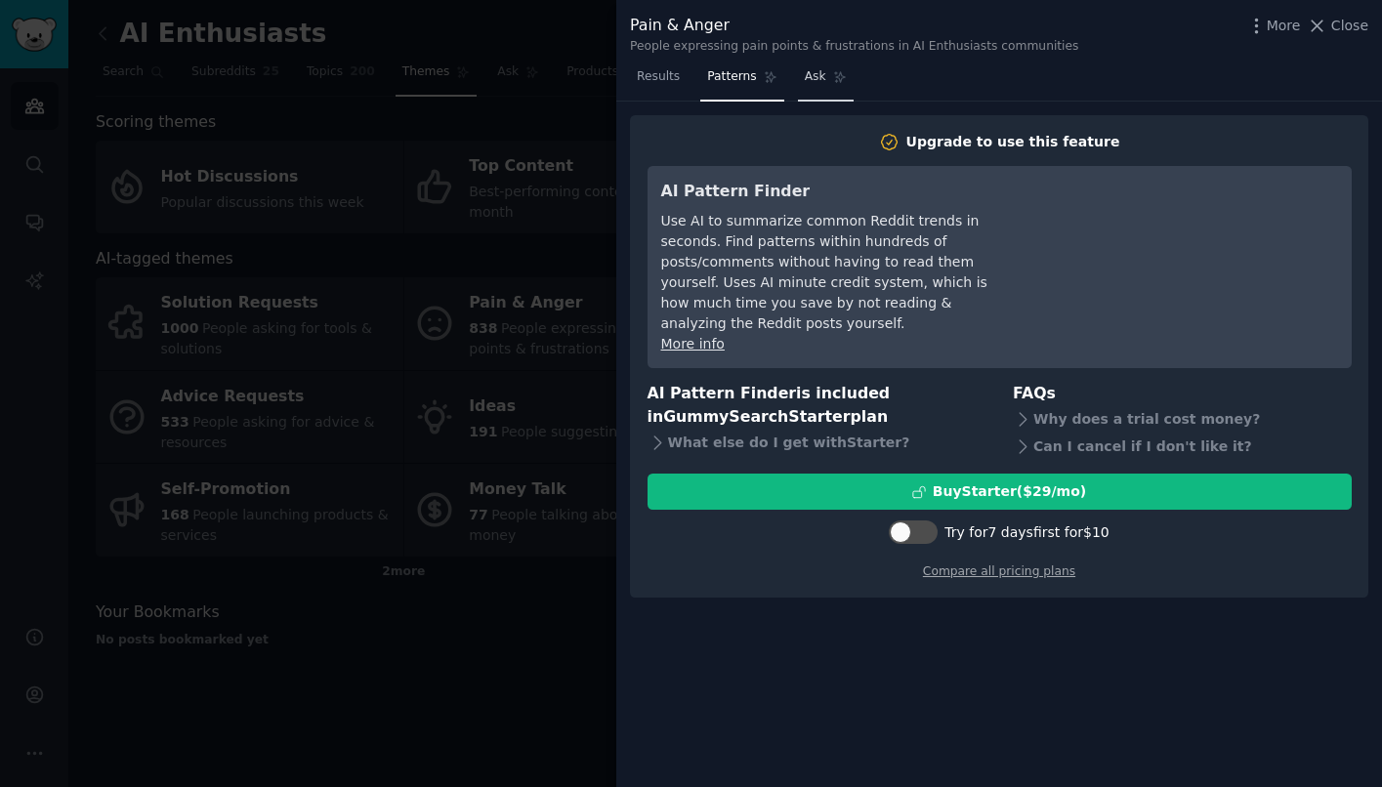
click at [809, 82] on span "Ask" at bounding box center [815, 77] width 21 height 18
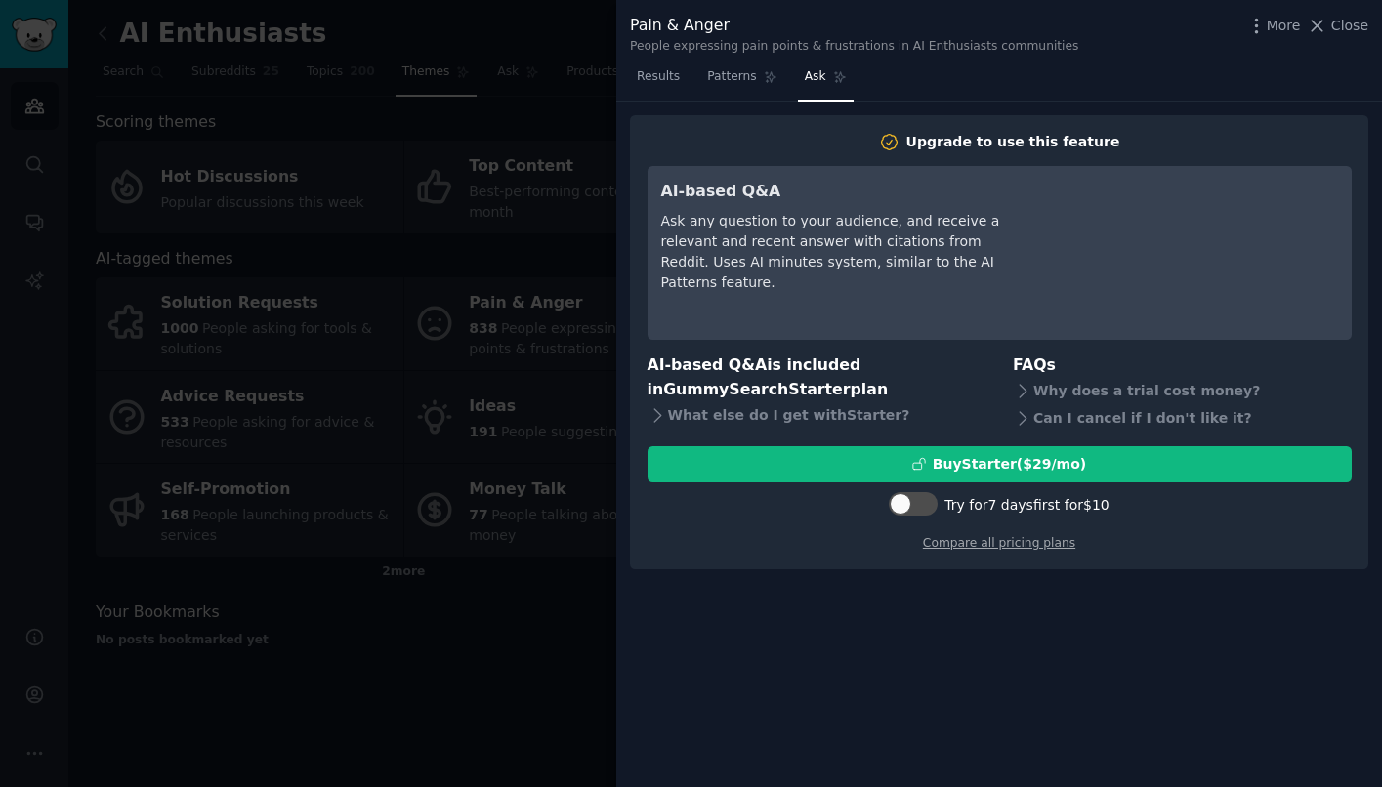
click at [489, 361] on div at bounding box center [691, 393] width 1382 height 787
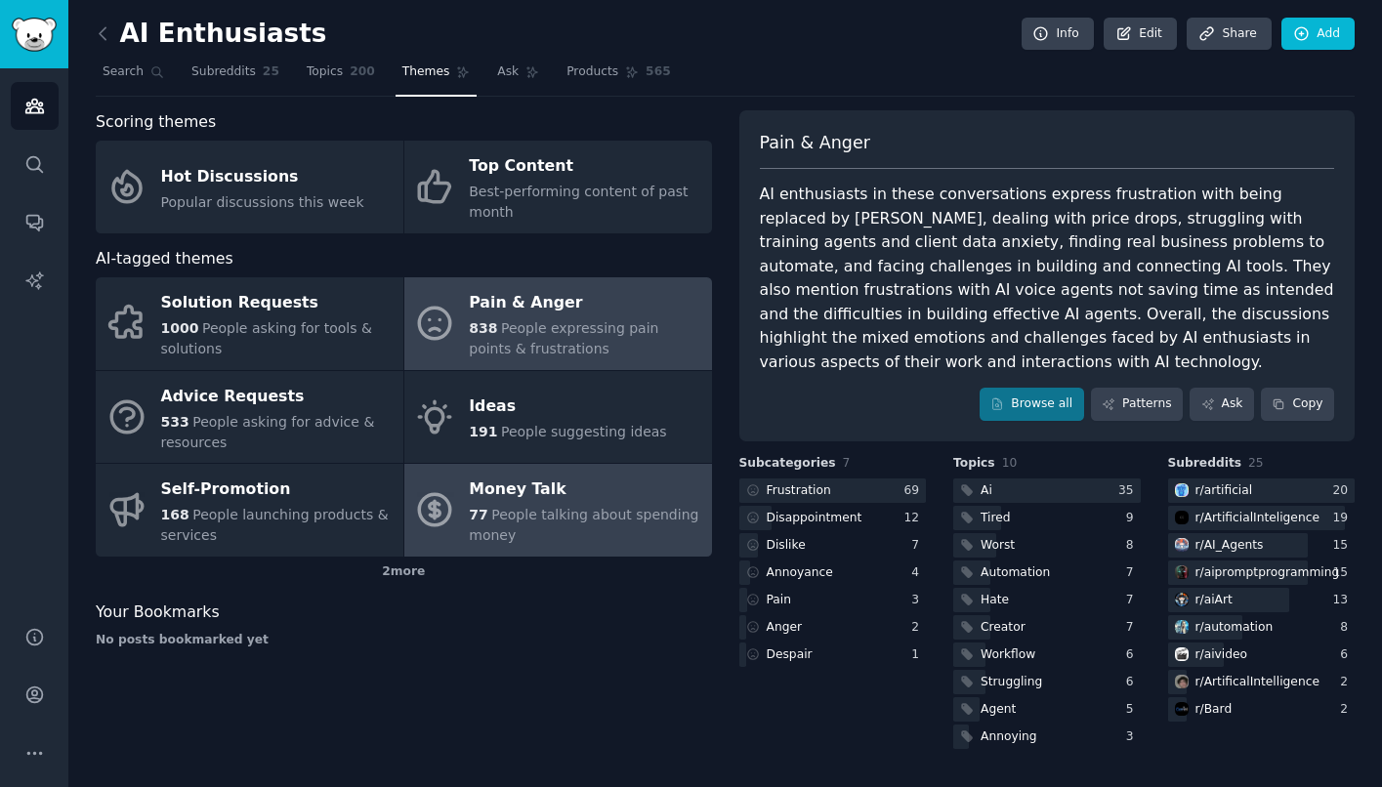
click at [536, 518] on span "People talking about spending money" at bounding box center [583, 525] width 229 height 36
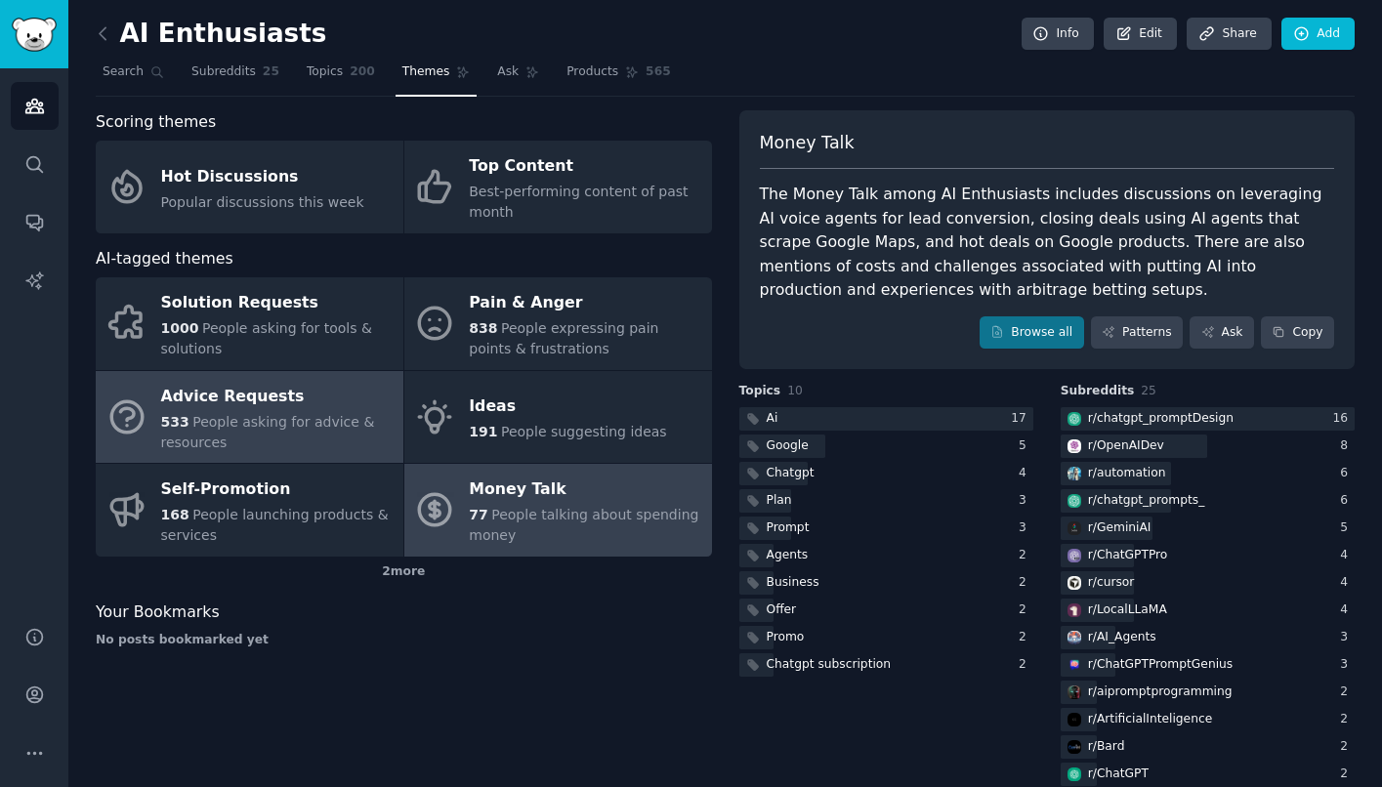
click at [307, 403] on div "Advice Requests" at bounding box center [277, 396] width 232 height 31
